Goal: Transaction & Acquisition: Purchase product/service

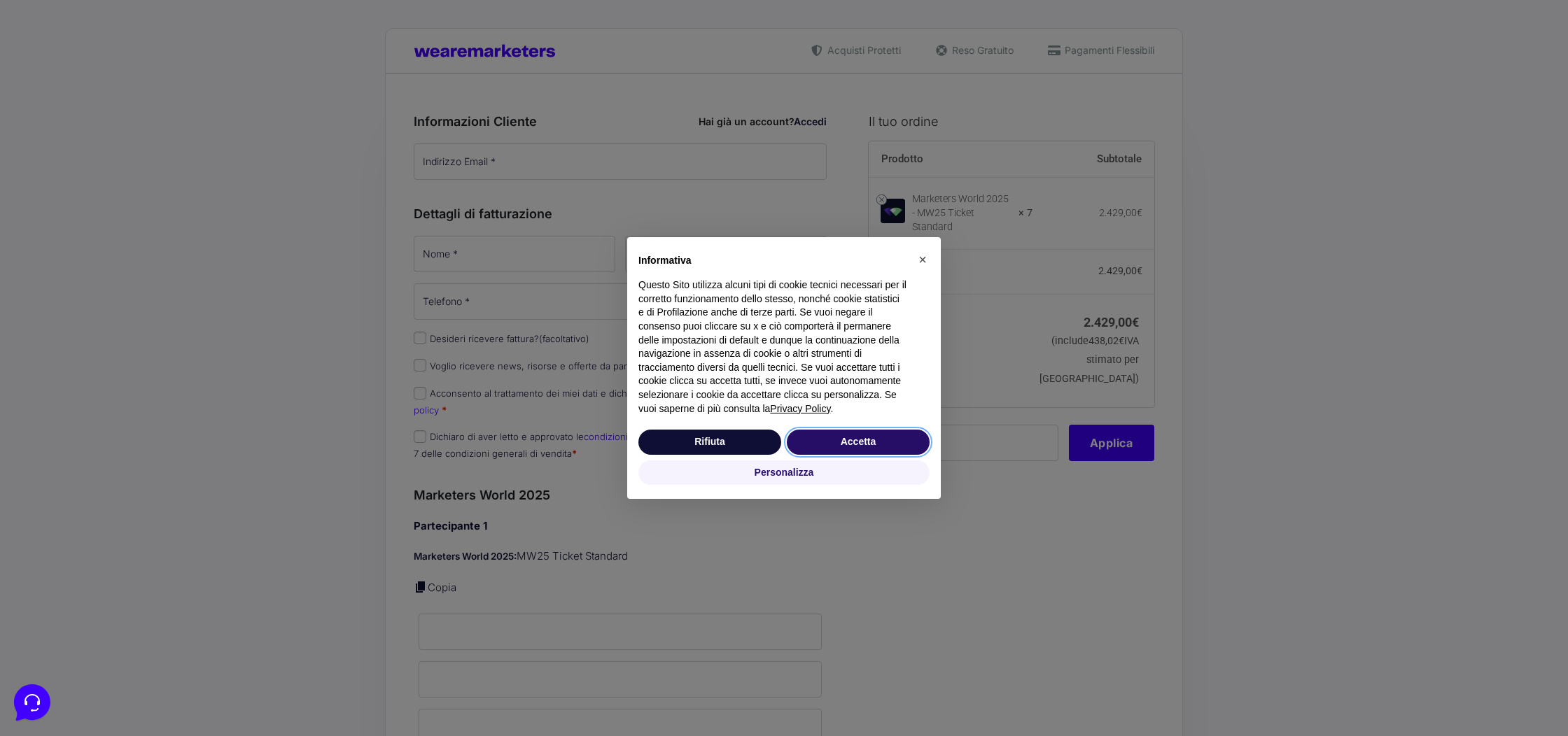
click at [854, 437] on button "Accetta" at bounding box center [858, 442] width 143 height 25
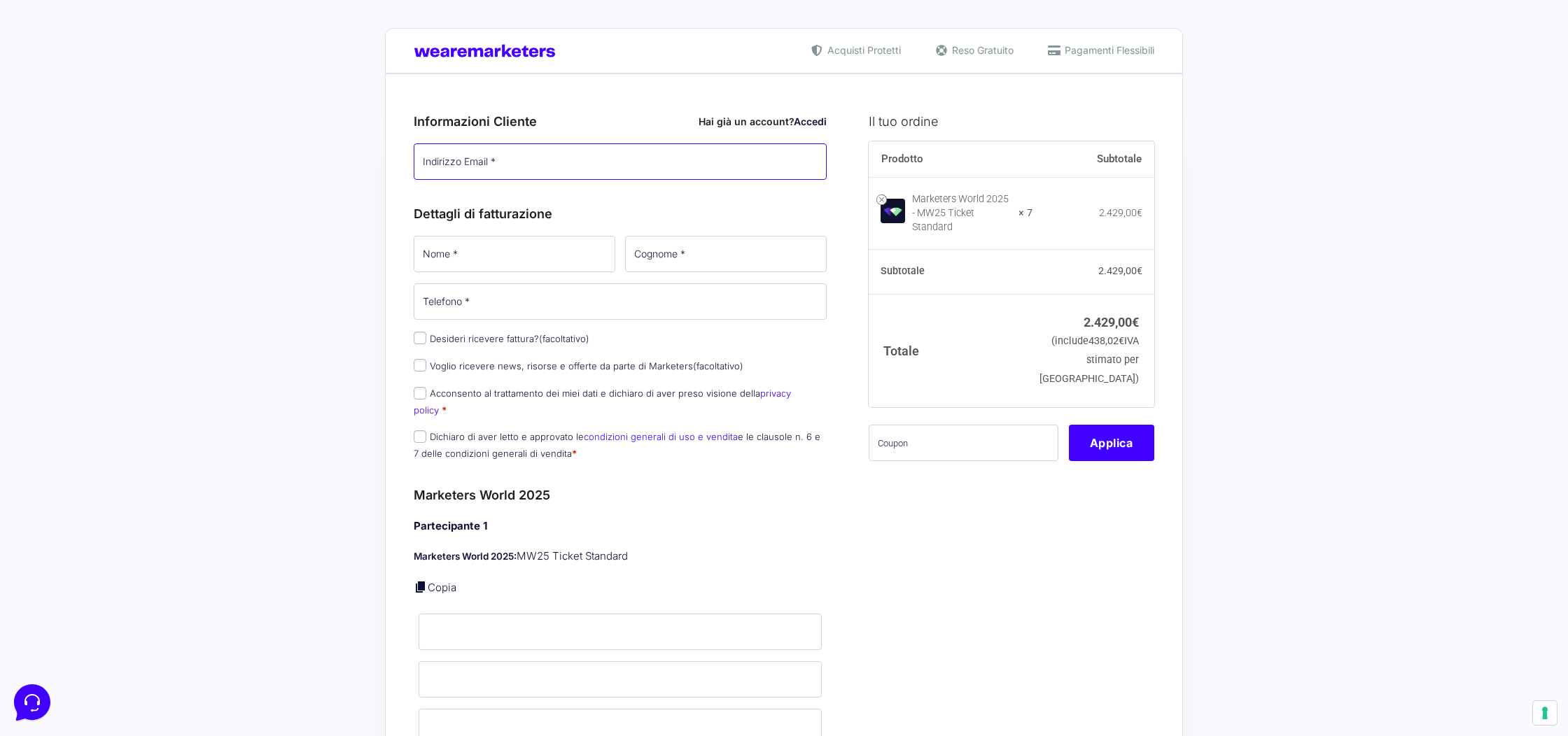
click at [557, 173] on input "Indirizzo Email *" at bounding box center [620, 161] width 413 height 36
type input "[EMAIL_ADDRESS][DOMAIN_NAME]"
click at [533, 223] on h3 "Dettagli di fatturazione" at bounding box center [620, 214] width 413 height 19
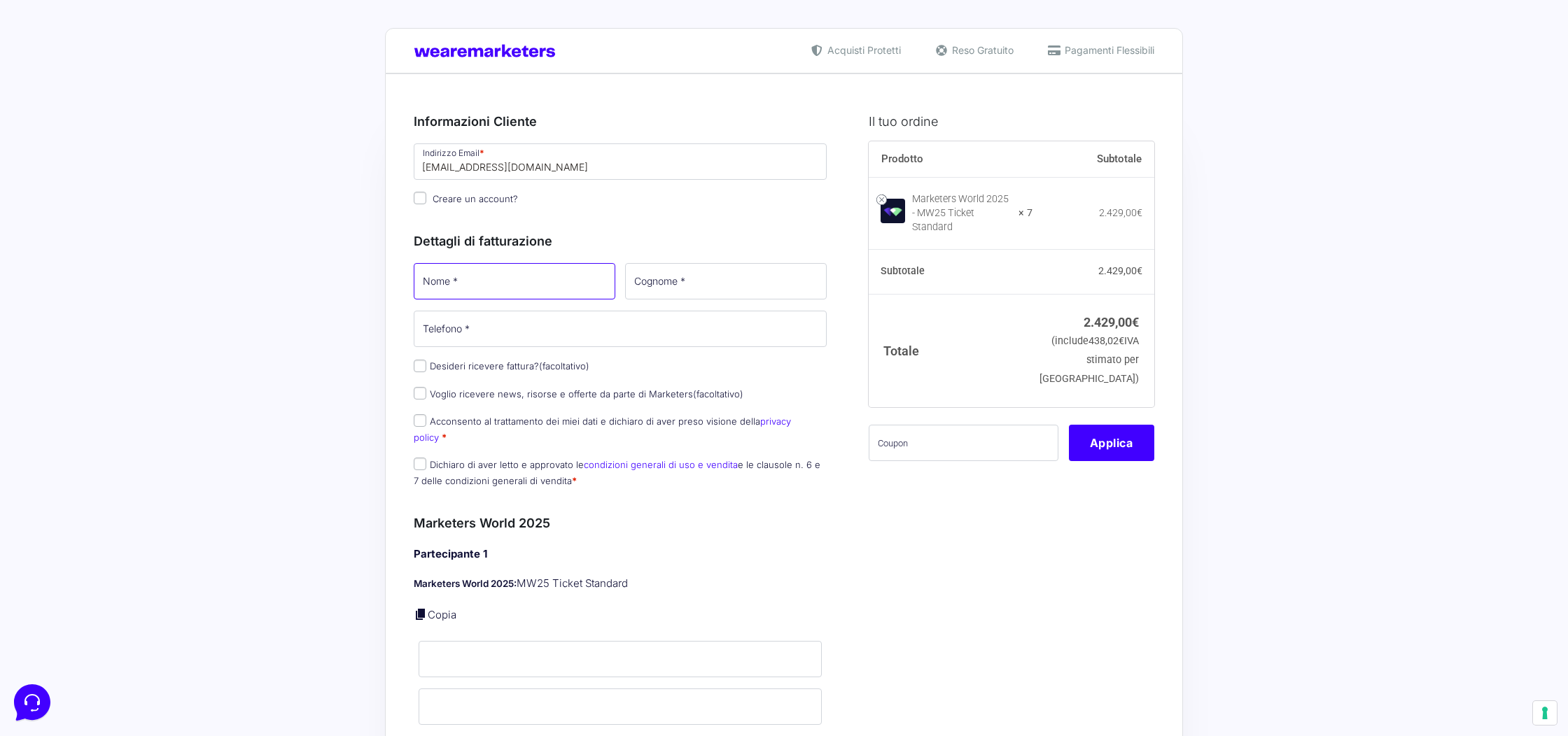
click at [486, 275] on input "Nome *" at bounding box center [514, 281] width 201 height 36
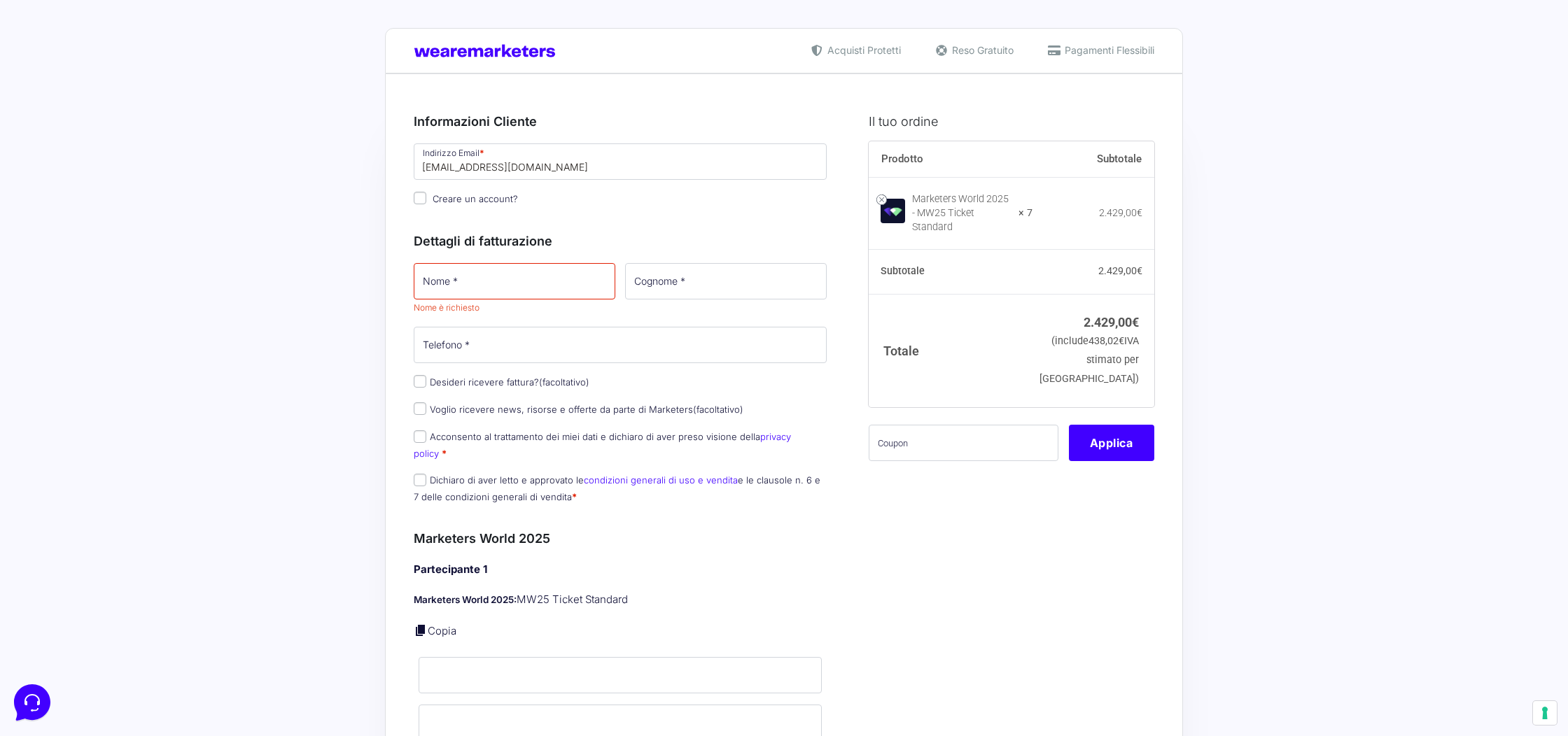
click at [488, 200] on span "Creare un account?" at bounding box center [475, 198] width 86 height 12
click at [426, 200] on input "Creare un account?" at bounding box center [420, 198] width 12 height 12
checkbox input "true"
click at [483, 269] on input "Nome *" at bounding box center [514, 281] width 201 height 36
type input "[PERSON_NAME]"
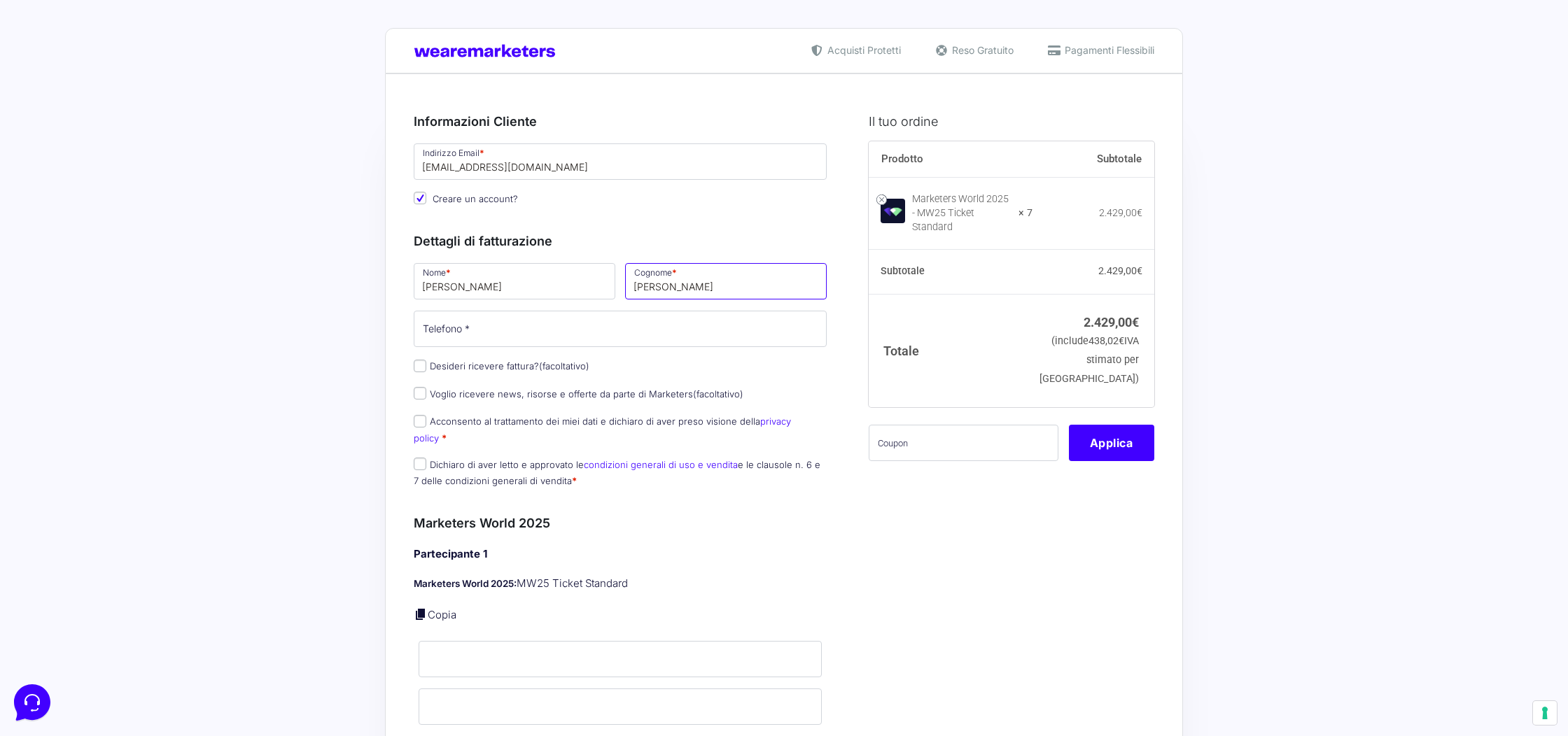
type input "[PERSON_NAME]"
type input "3201950167"
click at [515, 363] on label "Desideri ricevere fattura? (facoltativo)" at bounding box center [502, 366] width 176 height 12
click at [426, 363] on input "Desideri ricevere fattura? (facoltativo)" at bounding box center [420, 366] width 12 height 12
checkbox input "true"
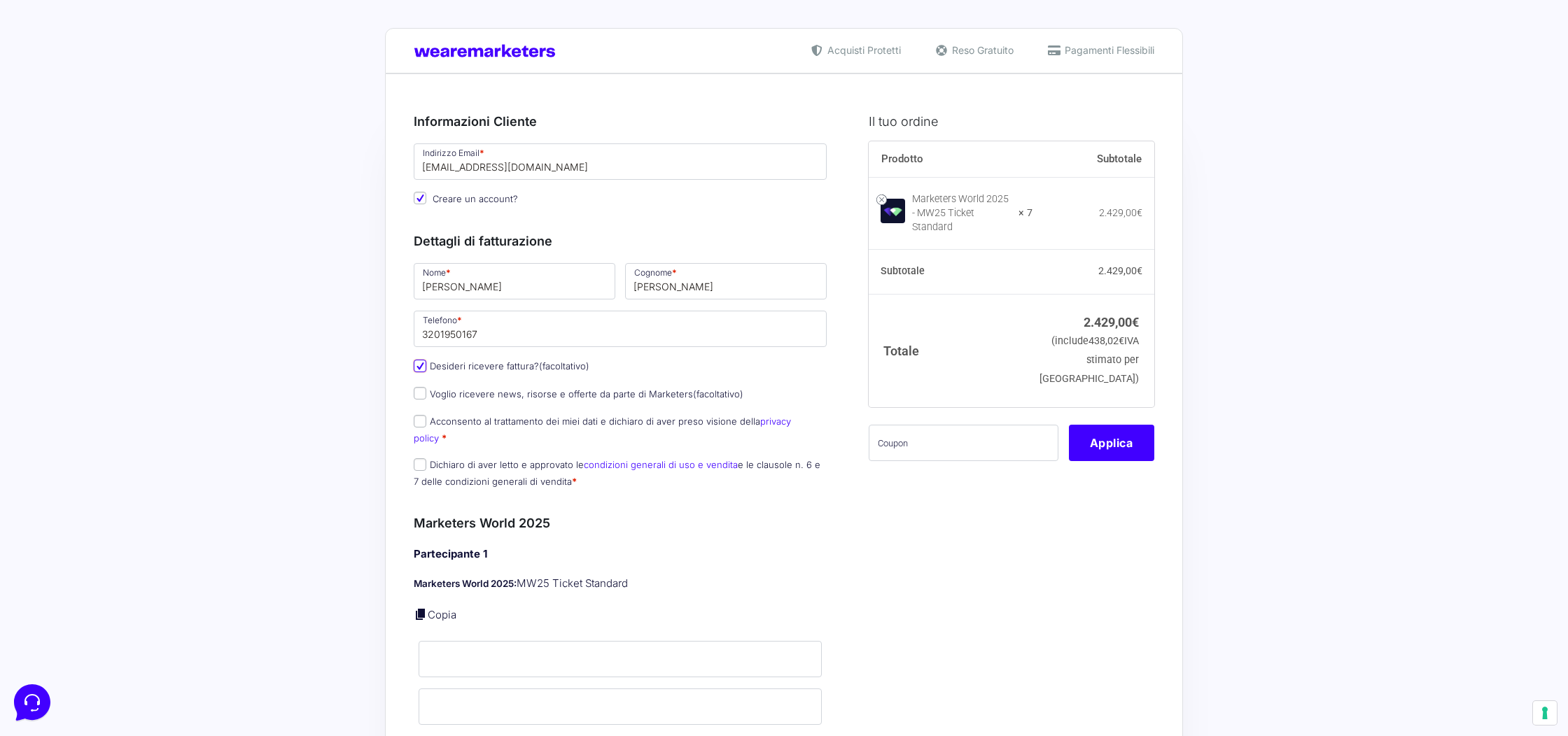
select select "IT"
type input "0000000"
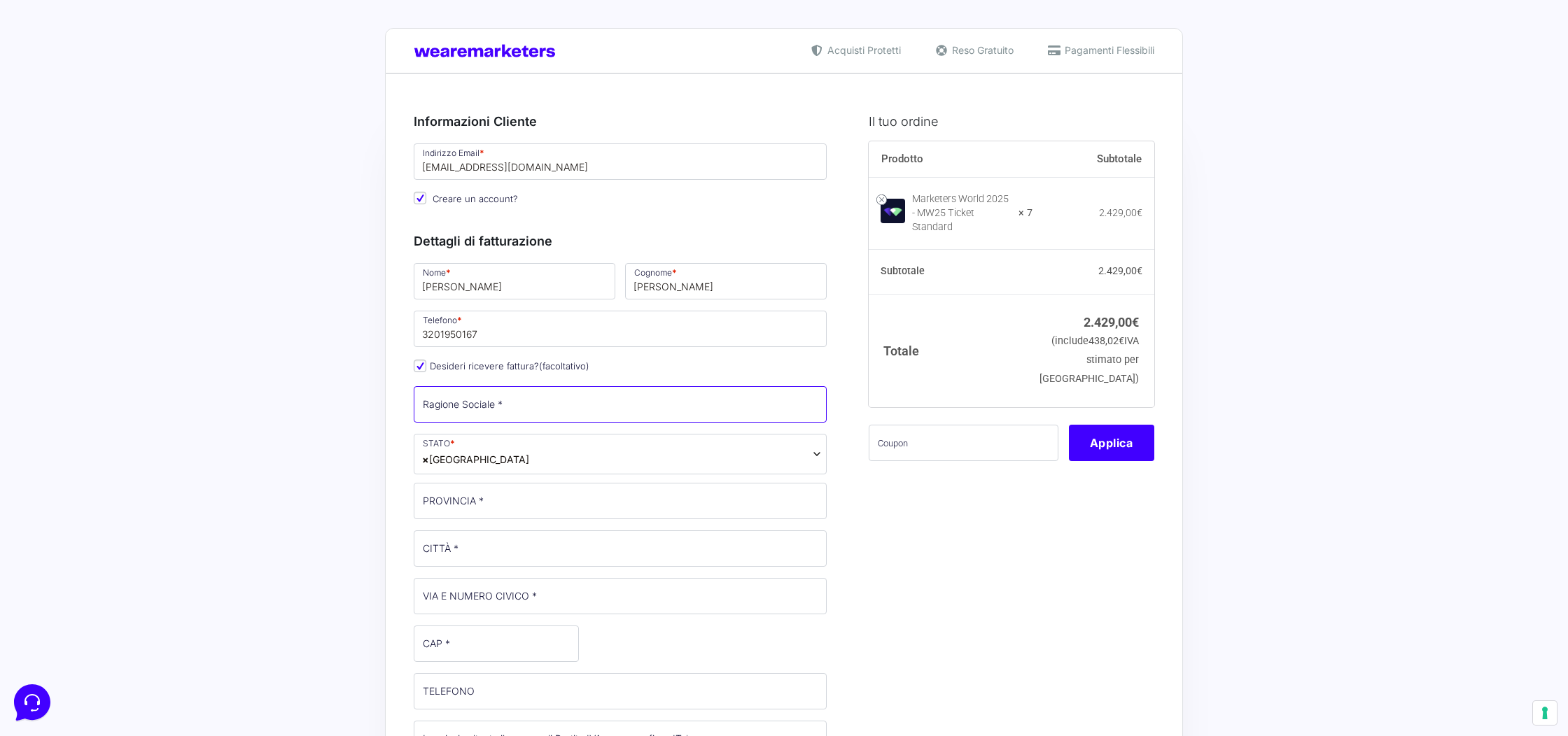
click at [526, 393] on input "Ragione Sociale *" at bounding box center [620, 404] width 413 height 36
type input "IppisWeb Srl"
click at [546, 505] on input "PROVINCIA *" at bounding box center [620, 501] width 413 height 36
type input "TN"
